Goal: Complete application form: Complete application form

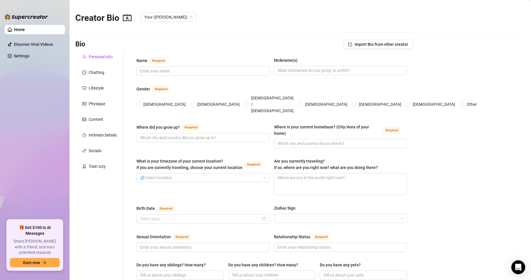
type input "[PERSON_NAME]"
type input "Aub, Aubs,"
type input "[US_STATE], [US_STATE]"
type input "[GEOGRAPHIC_DATA], [US_STATE]"
type input "[DEMOGRAPHIC_DATA]"
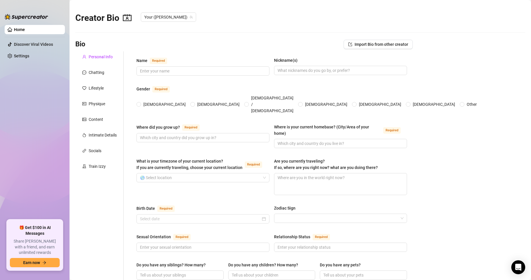
type input "Single"
type input "2 Brothers"
type input "2 kids"
type input "1 dog 2 cats"
type input "Esthetician Lounge Owner"
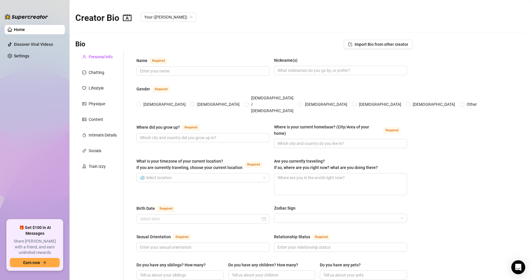
type input "Waitress, Door to Door sales"
type input "Highschool, Esthetician School"
type input "Non-Religious but Spiritual"
type input "No judgement on anyones beliefs"
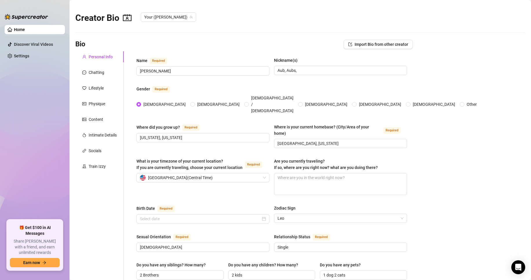
radio input "true"
type input "[DATE]"
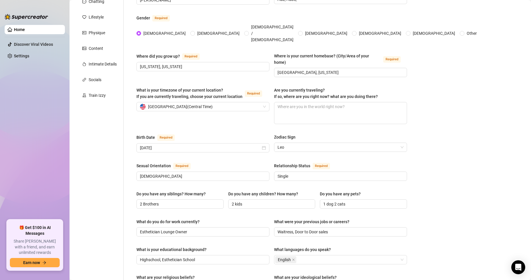
scroll to position [42, 0]
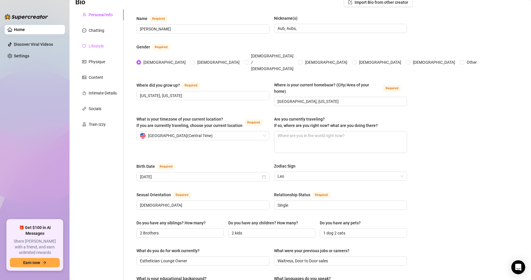
click at [98, 42] on div "Lifestyle" at bounding box center [99, 46] width 48 height 11
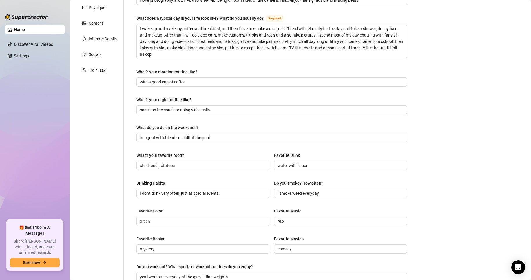
scroll to position [38, 0]
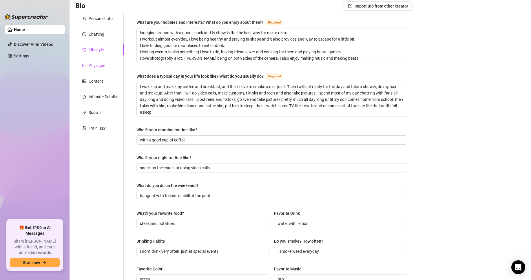
click at [95, 66] on div "Physique" at bounding box center [97, 65] width 17 height 6
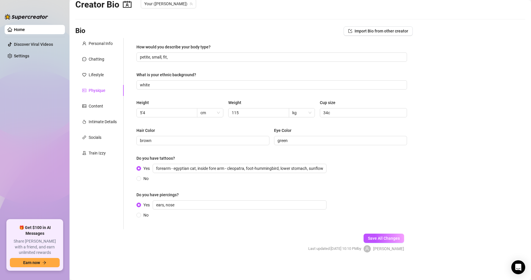
scroll to position [13, 0]
click at [94, 106] on div "Content" at bounding box center [96, 106] width 14 height 6
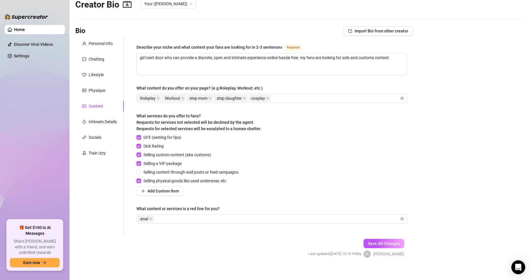
click at [90, 114] on div "Personal Info Chatting Lifestyle Physique Content Intimate Details Socials Trai…" at bounding box center [99, 136] width 48 height 196
click at [89, 121] on div "Intimate Details" at bounding box center [103, 122] width 28 height 6
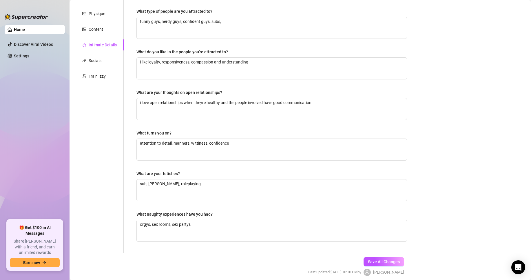
scroll to position [84, 0]
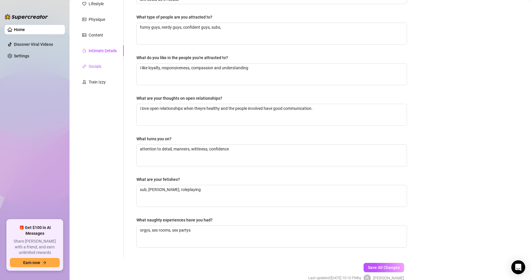
click at [94, 63] on div "Socials" at bounding box center [95, 66] width 13 height 6
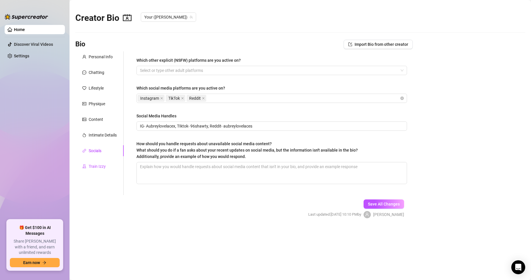
click at [86, 163] on div at bounding box center [84, 166] width 4 height 6
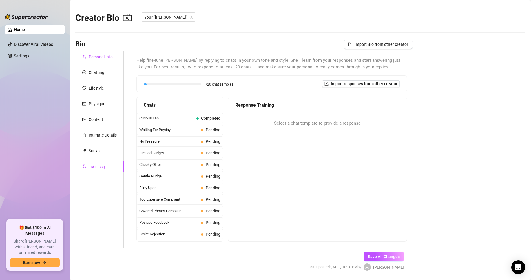
click at [94, 56] on div "Personal Info" at bounding box center [101, 57] width 24 height 6
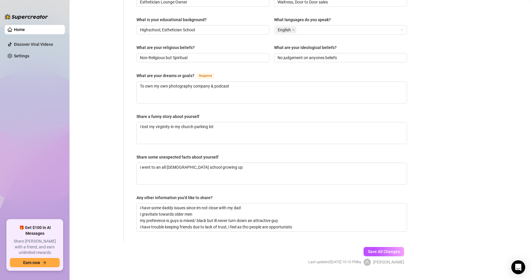
scroll to position [303, 0]
